Goal: Task Accomplishment & Management: Manage account settings

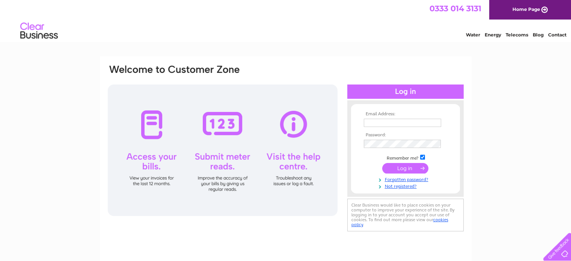
type input "abbey@dacremovals.co.uk"
click at [407, 167] on input "submit" at bounding box center [405, 168] width 46 height 11
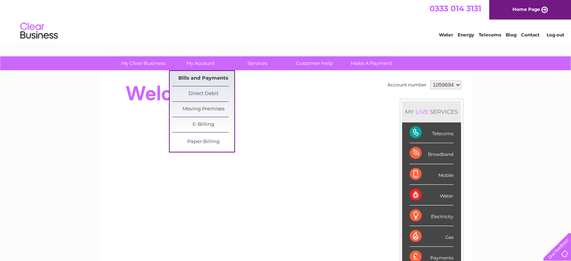
click at [210, 78] on link "Bills and Payments" at bounding box center [203, 78] width 62 height 15
click at [216, 78] on link "Bills and Payments" at bounding box center [203, 78] width 62 height 15
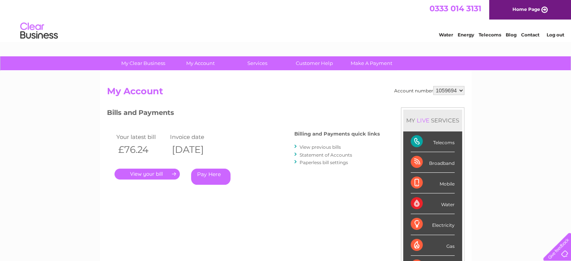
click at [161, 174] on link "." at bounding box center [147, 174] width 65 height 11
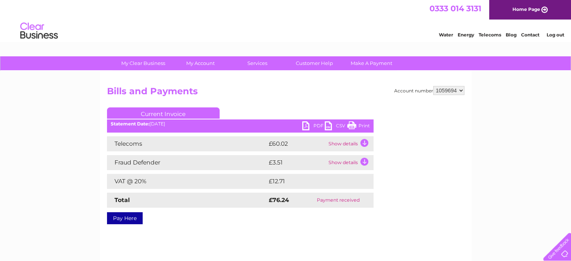
click at [353, 146] on td "Show details" at bounding box center [350, 143] width 47 height 15
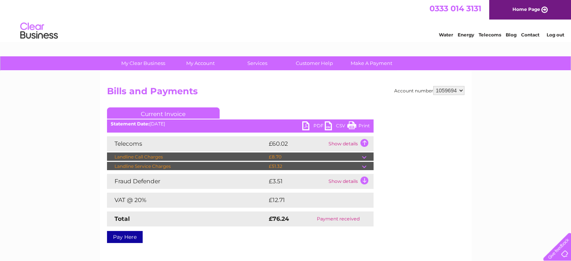
click at [367, 156] on td at bounding box center [368, 156] width 12 height 9
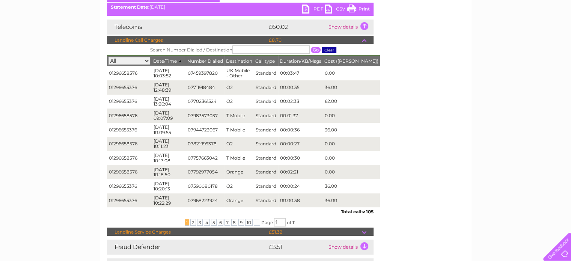
scroll to position [119, 0]
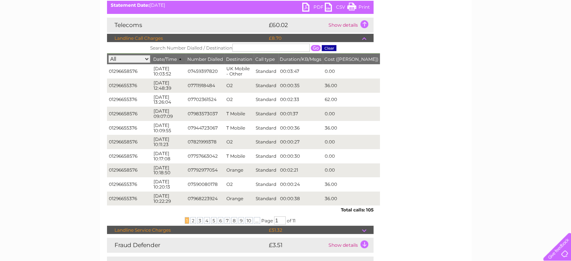
drag, startPoint x: 571, startPoint y: 141, endPoint x: 570, endPoint y: 159, distance: 18.0
click at [570, 159] on div "My Clear Business Login Details My Details My Preferences Link Account My Accou…" at bounding box center [285, 189] width 571 height 502
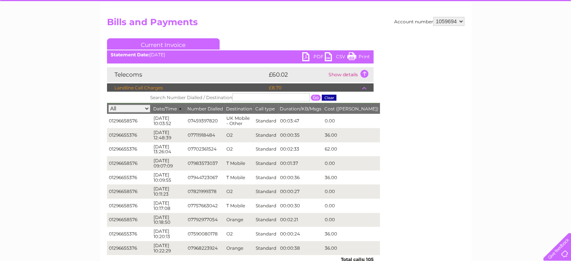
scroll to position [0, 0]
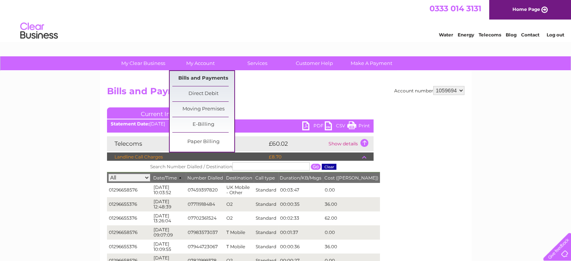
click at [199, 78] on link "Bills and Payments" at bounding box center [203, 78] width 62 height 15
click at [201, 77] on link "Bills and Payments" at bounding box center [203, 78] width 62 height 15
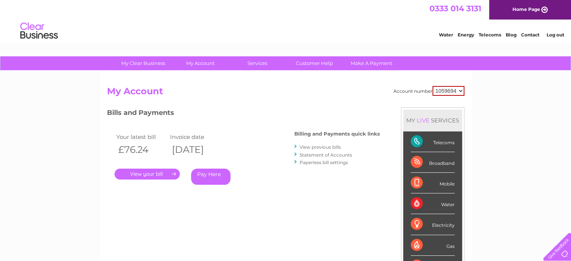
click at [315, 146] on link "View previous bills" at bounding box center [320, 147] width 41 height 6
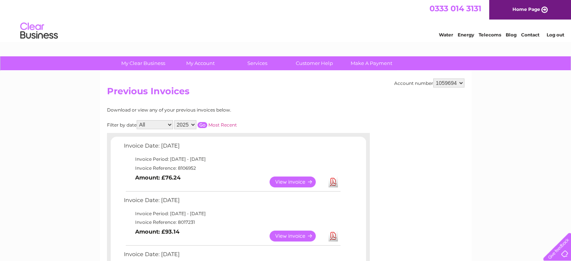
click at [192, 125] on select "2025 2024 2023 2022" at bounding box center [185, 124] width 22 height 9
select select "2024"
click at [175, 120] on select "2025 2024 2023 2022" at bounding box center [185, 124] width 22 height 9
click at [202, 124] on input "button" at bounding box center [203, 125] width 10 height 6
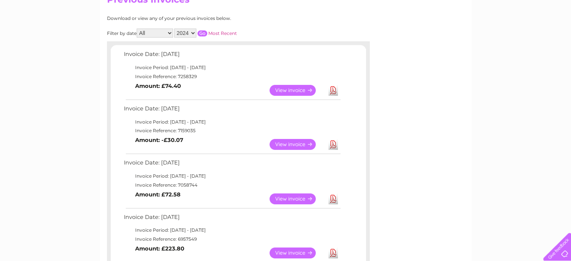
scroll to position [90, 0]
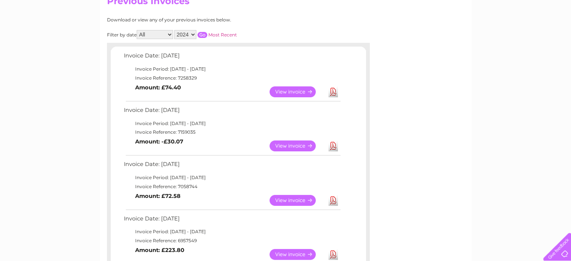
click at [281, 143] on link "View" at bounding box center [297, 145] width 55 height 11
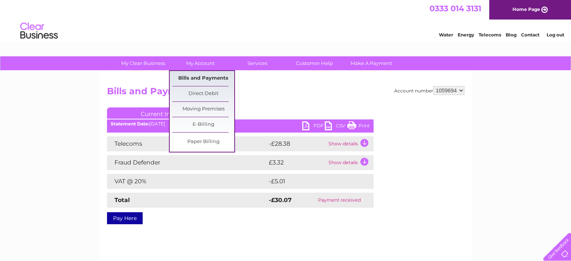
click at [210, 76] on link "Bills and Payments" at bounding box center [203, 78] width 62 height 15
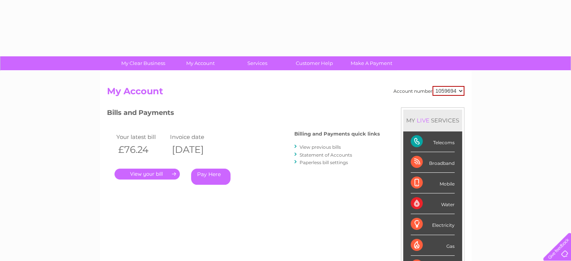
click at [204, 79] on div "Account number 1059694 My Account MY LIVE SERVICES Telecoms Broadband Mobile Wa…" at bounding box center [286, 195] width 372 height 249
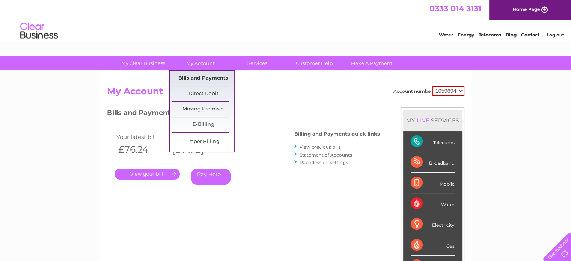
click at [219, 77] on link "Bills and Payments" at bounding box center [203, 78] width 62 height 15
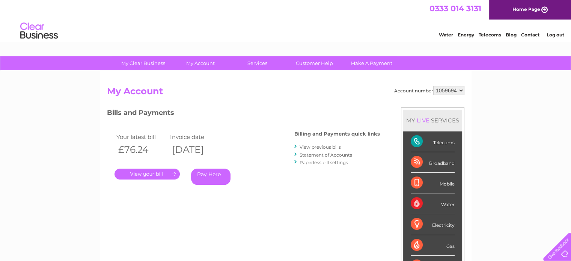
click at [333, 147] on link "View previous bills" at bounding box center [320, 147] width 41 height 6
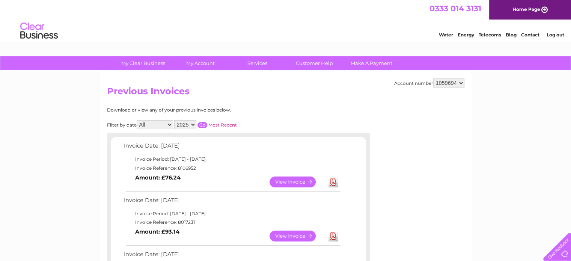
click at [256, 97] on h2 "Previous Invoices" at bounding box center [286, 93] width 358 height 14
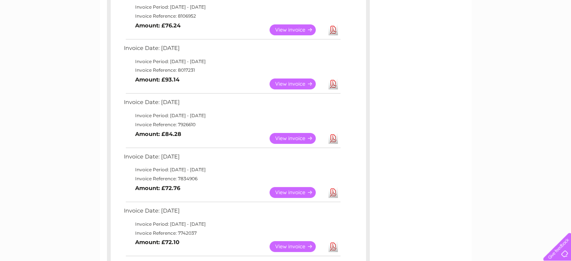
scroll to position [101, 0]
